Goal: Find contact information: Find contact information

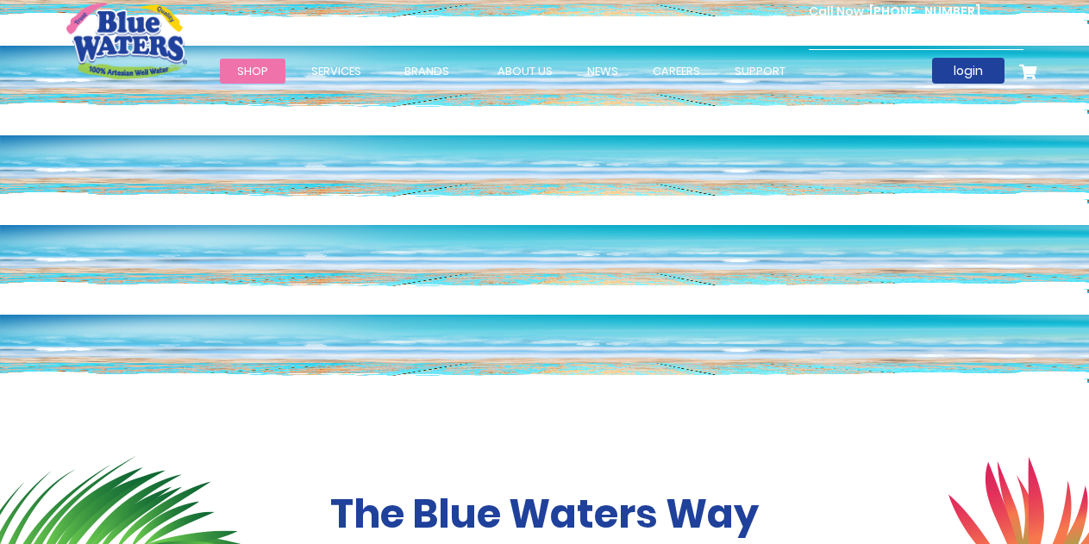
scroll to position [86, 0]
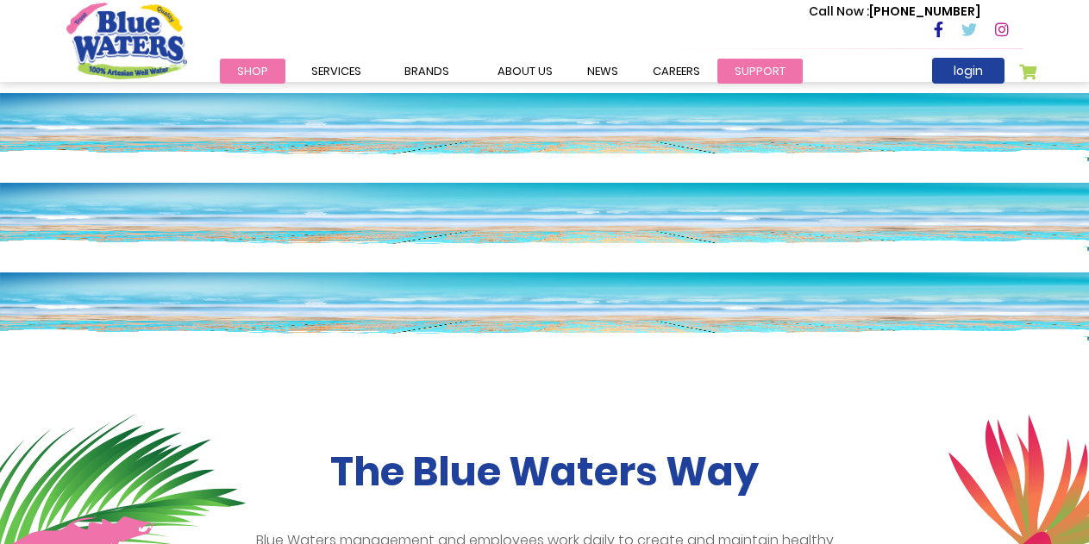
click at [748, 71] on link "support" at bounding box center [759, 71] width 85 height 25
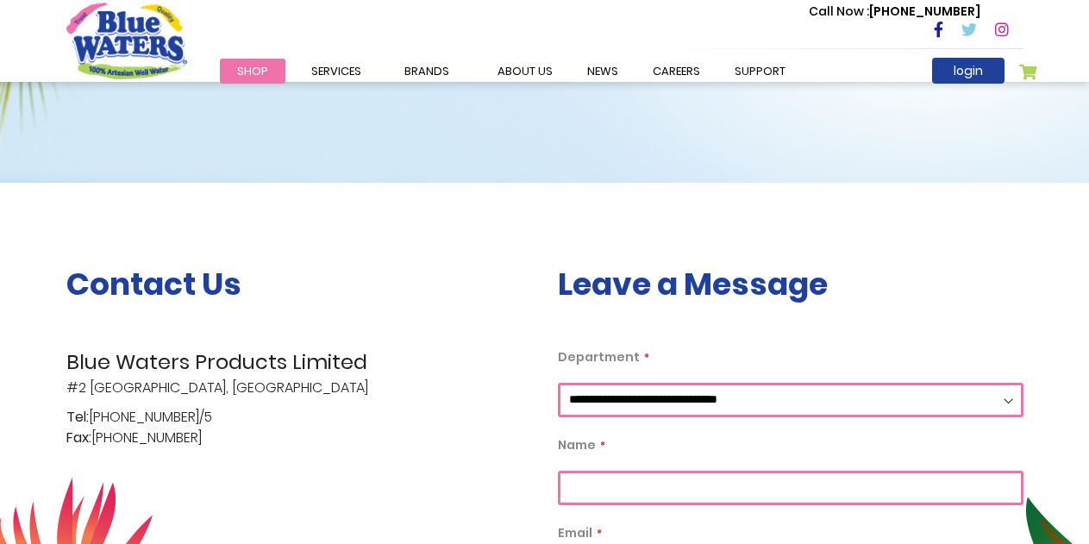
scroll to position [345, 0]
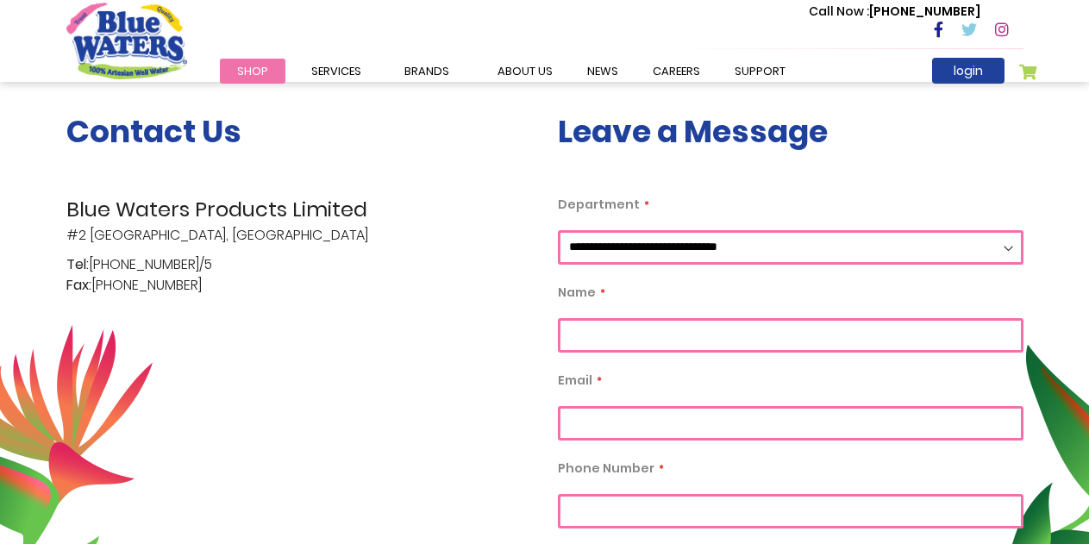
drag, startPoint x: 237, startPoint y: 233, endPoint x: 281, endPoint y: 236, distance: 44.1
click at [281, 236] on p "Blue Waters Products Limited [STREET_ADDRESS]" at bounding box center [299, 220] width 466 height 52
copy p "Trincity"
